Goal: Task Accomplishment & Management: Manage account settings

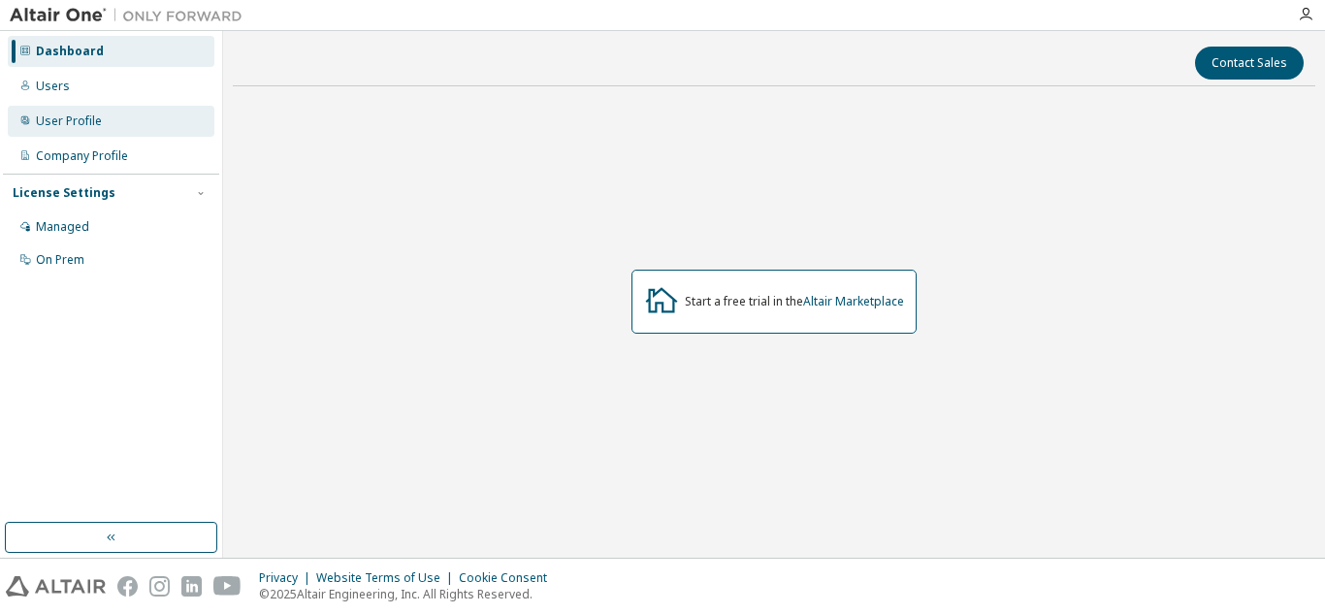
click at [96, 133] on div "User Profile" at bounding box center [111, 121] width 207 height 31
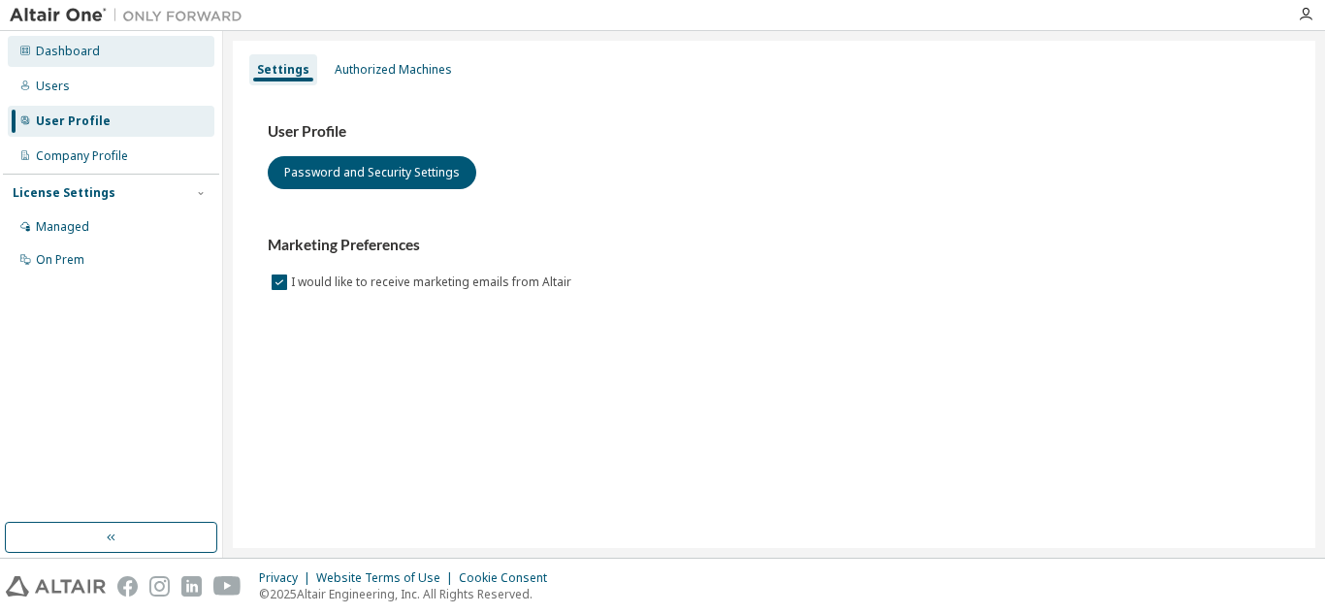
click at [82, 52] on div "Dashboard" at bounding box center [68, 52] width 64 height 16
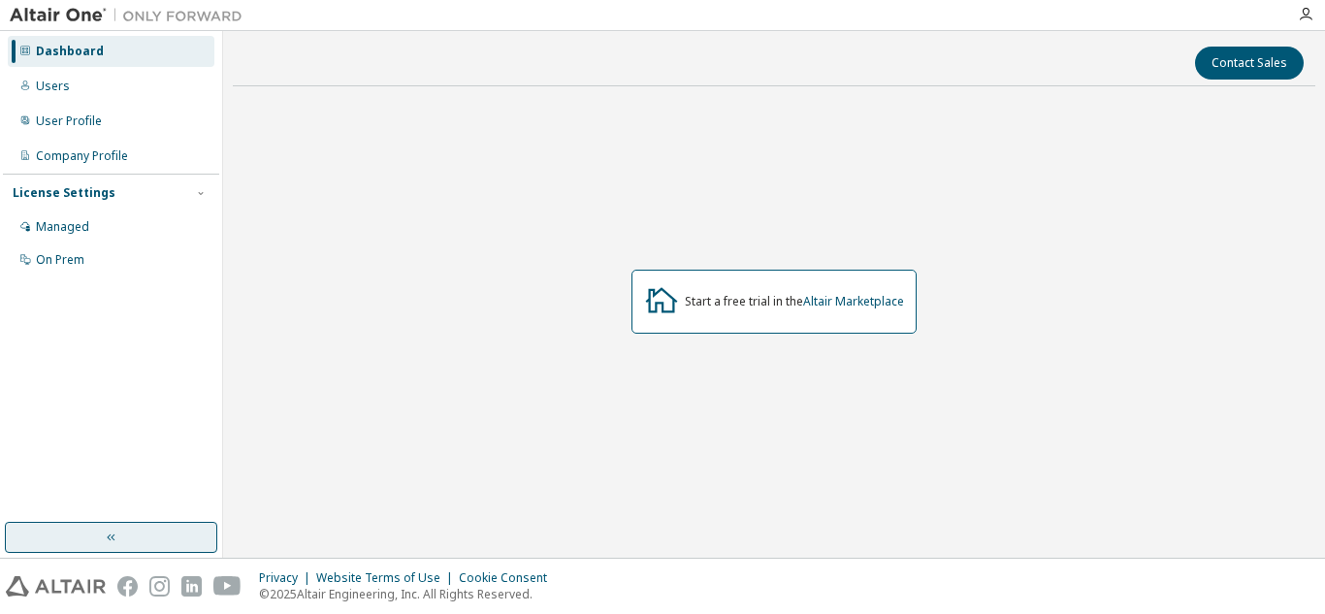
click at [186, 543] on button "button" at bounding box center [111, 537] width 212 height 31
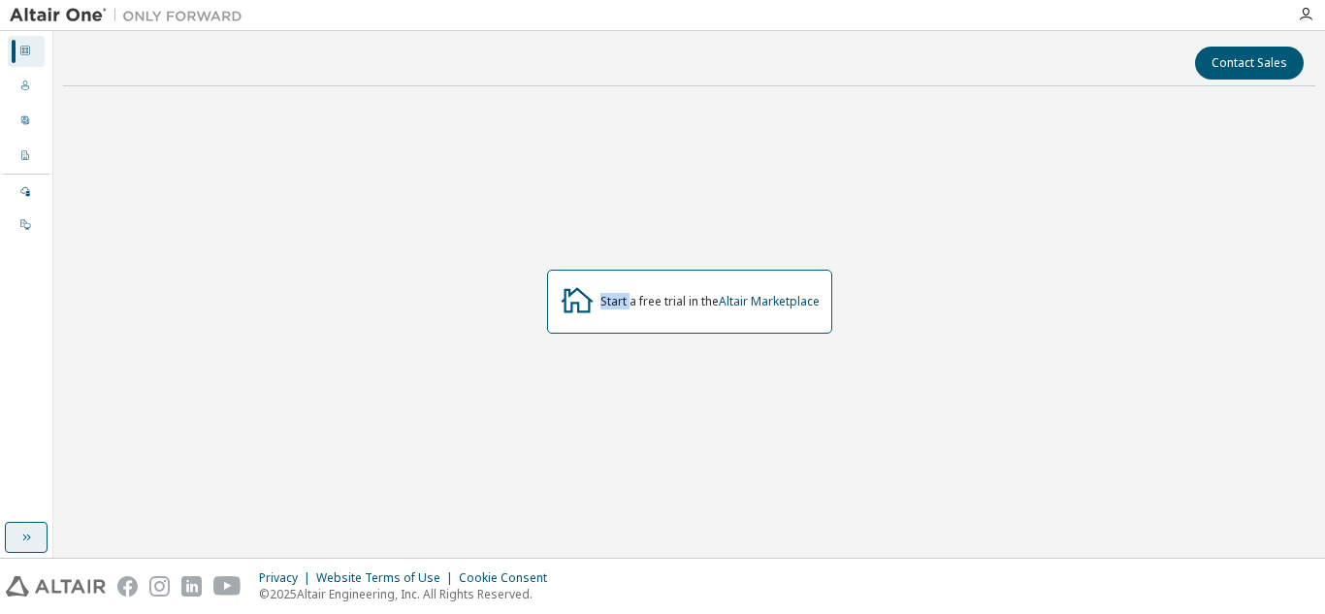
click at [186, 543] on div "Contact Sales Start a free trial in the Altair Marketplace" at bounding box center [689, 294] width 1253 height 507
click at [20, 552] on button "button" at bounding box center [26, 537] width 43 height 31
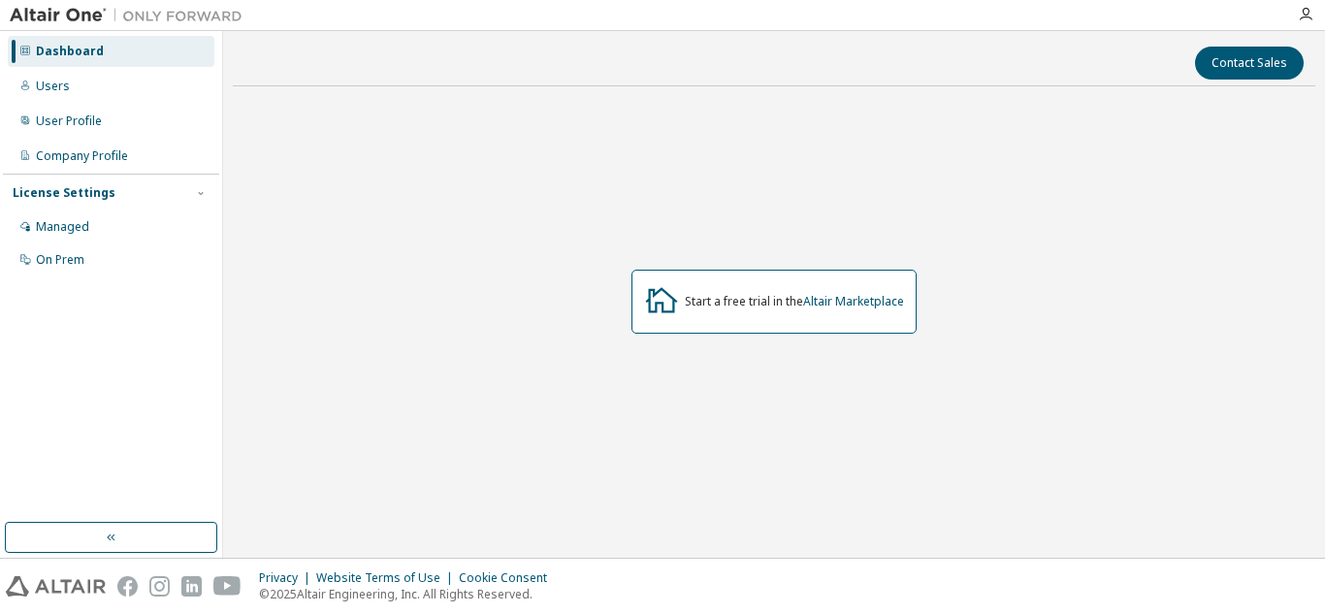
click at [1295, 16] on div at bounding box center [1305, 15] width 39 height 16
click at [1312, 16] on icon "button" at bounding box center [1306, 15] width 16 height 16
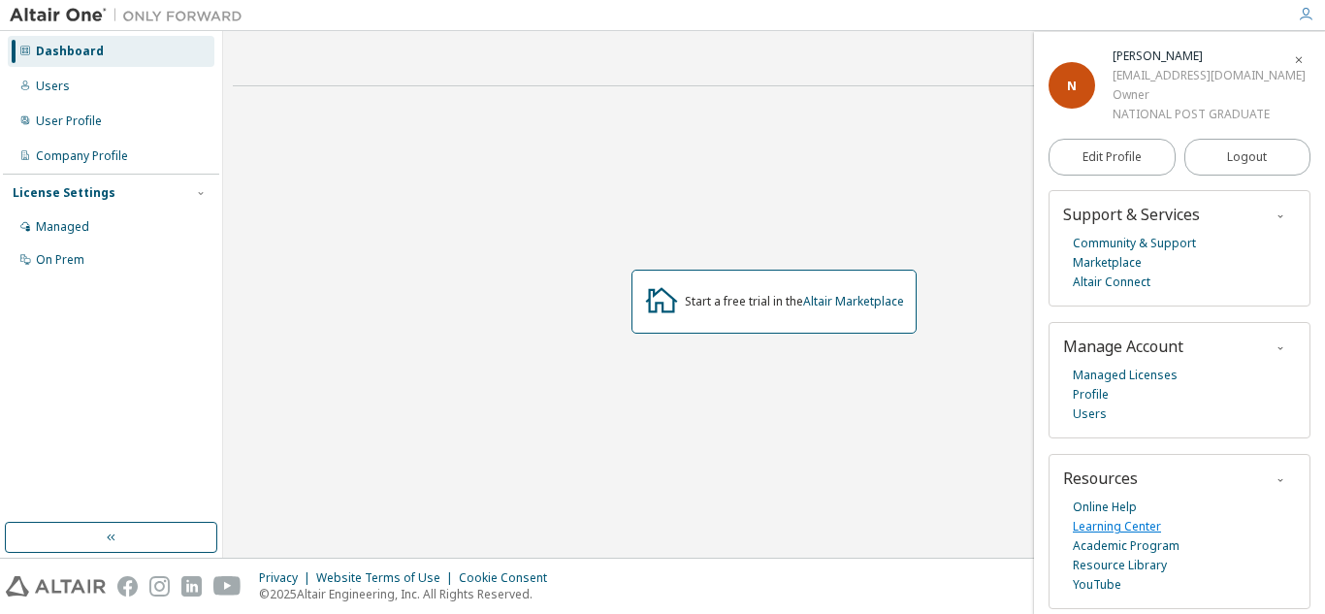
click at [1114, 523] on link "Learning Center" at bounding box center [1117, 526] width 88 height 19
click at [1091, 387] on link "Profile" at bounding box center [1091, 394] width 36 height 19
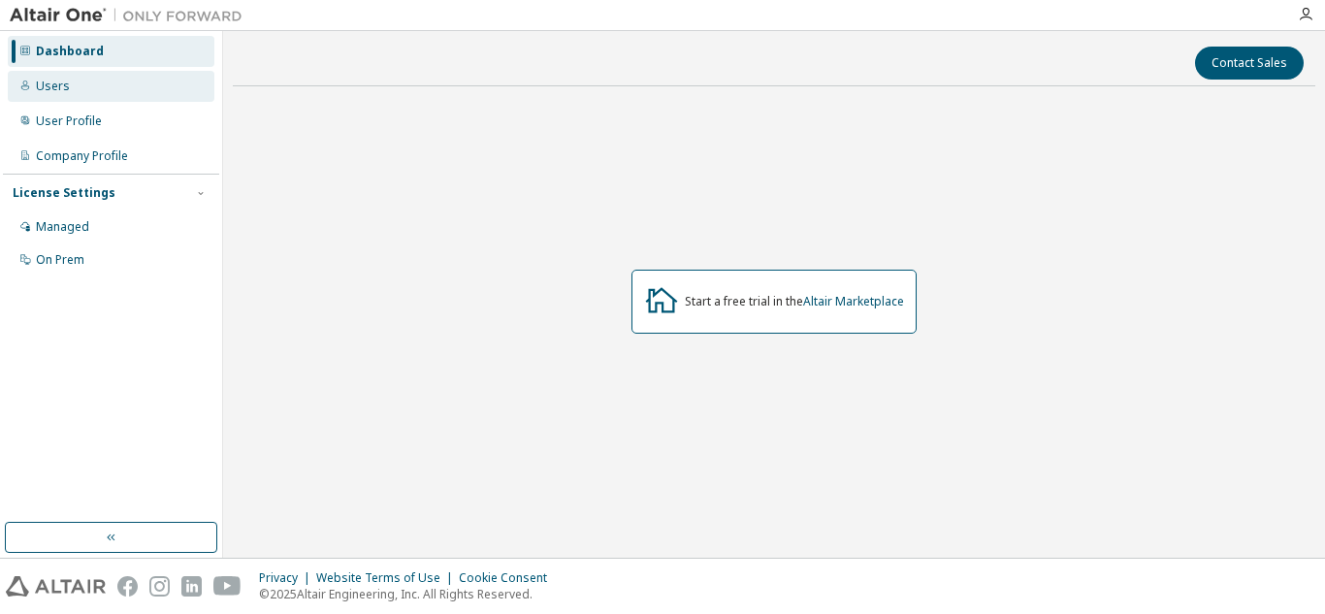
click at [72, 81] on div "Users" at bounding box center [111, 86] width 207 height 31
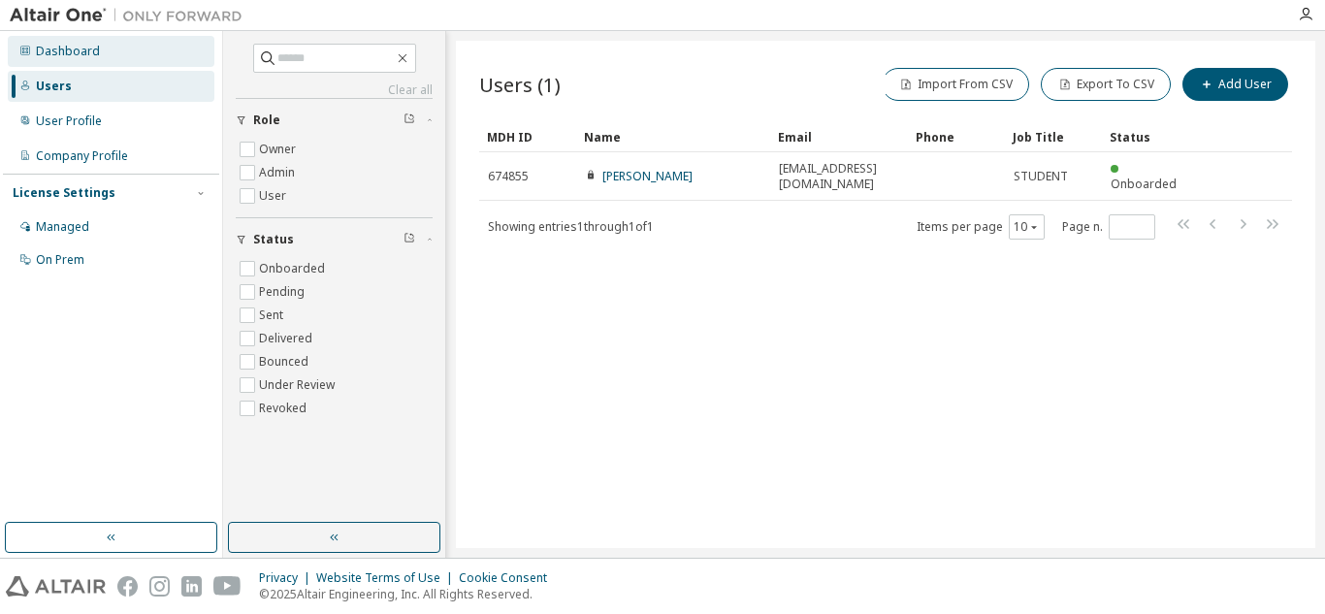
click at [49, 59] on div "Dashboard" at bounding box center [111, 51] width 207 height 31
click at [597, 235] on div "Users (1) Import From CSV Export To CSV Add User Clear Load Save Save As Field …" at bounding box center [886, 294] width 860 height 507
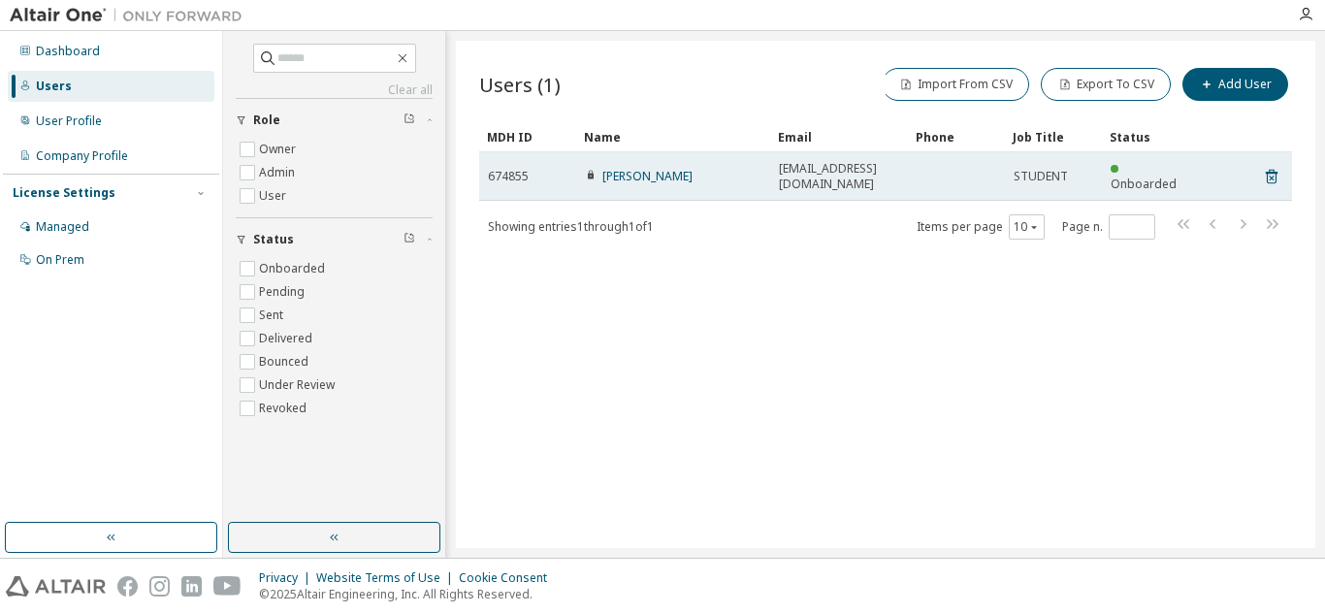
click at [920, 155] on td at bounding box center [956, 176] width 97 height 49
click at [666, 174] on link "[PERSON_NAME]" at bounding box center [647, 176] width 90 height 16
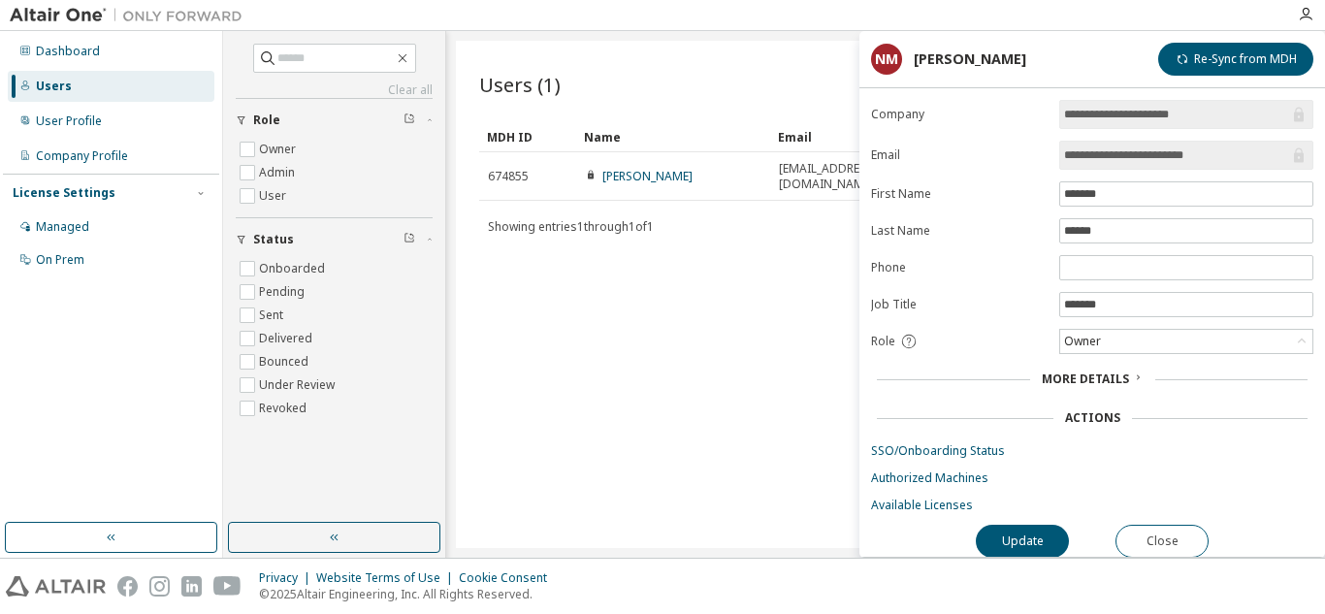
click at [938, 387] on div "More Details" at bounding box center [1092, 379] width 442 height 27
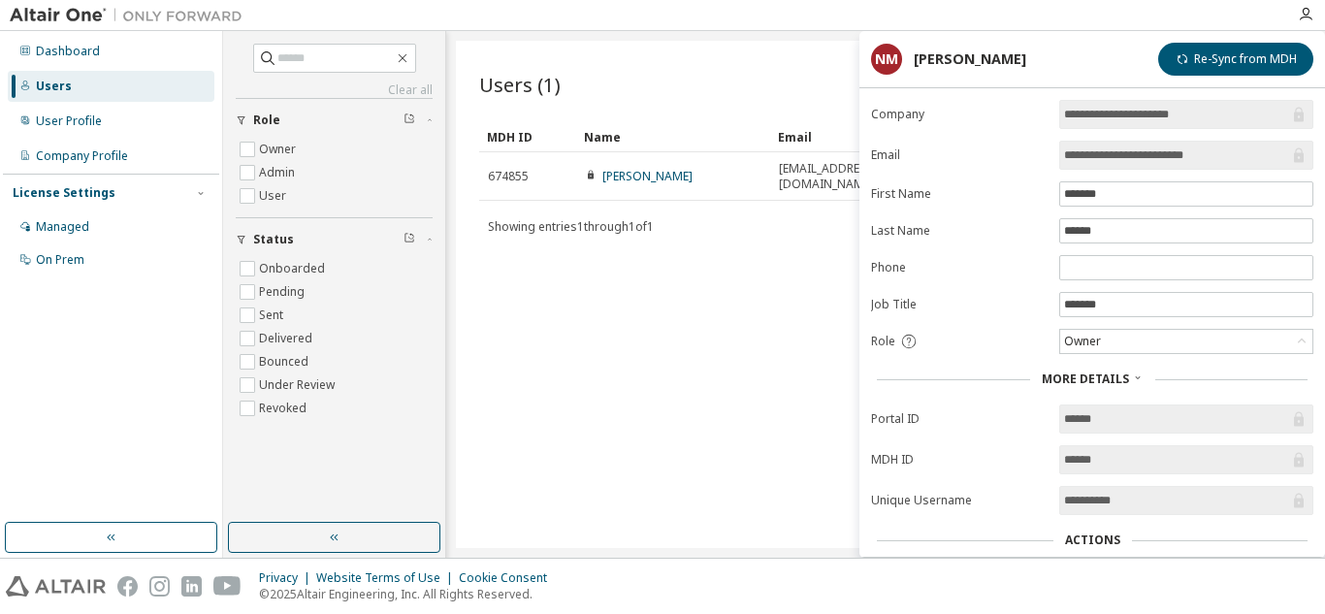
scroll to position [133, 0]
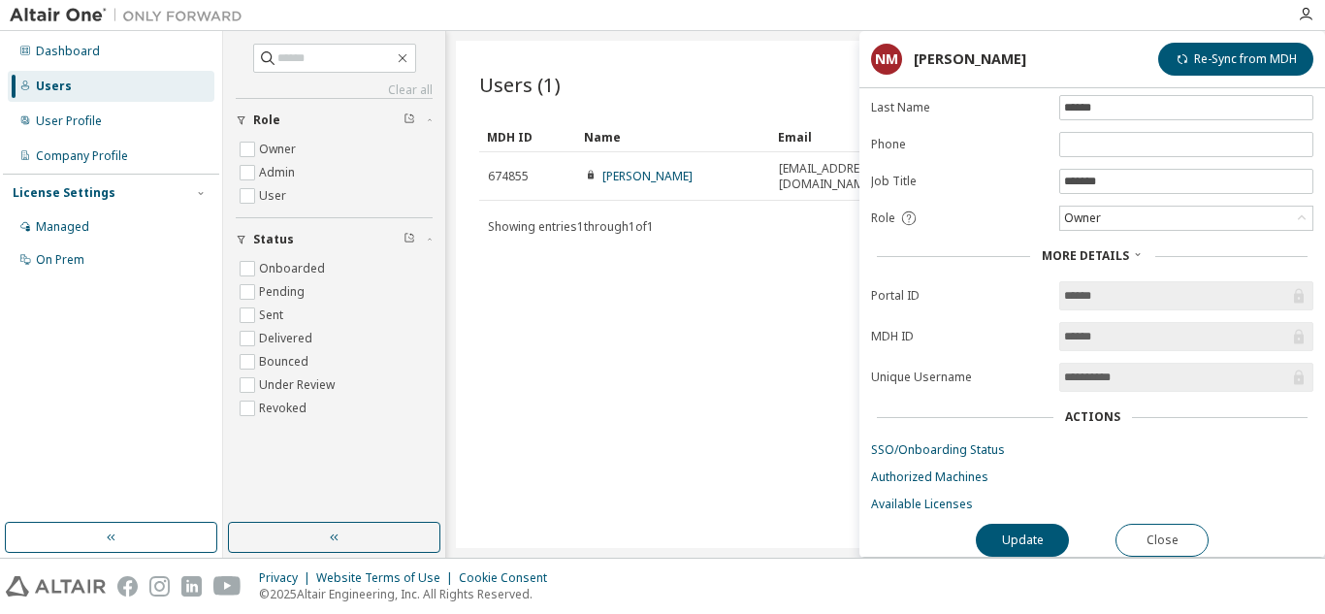
click at [673, 487] on div "Users (1) Import From CSV Export To CSV Add User Clear Load Save Save As Field …" at bounding box center [886, 294] width 860 height 507
click at [407, 61] on icon "button" at bounding box center [402, 58] width 9 height 9
